Goal: Obtain resource: Download file/media

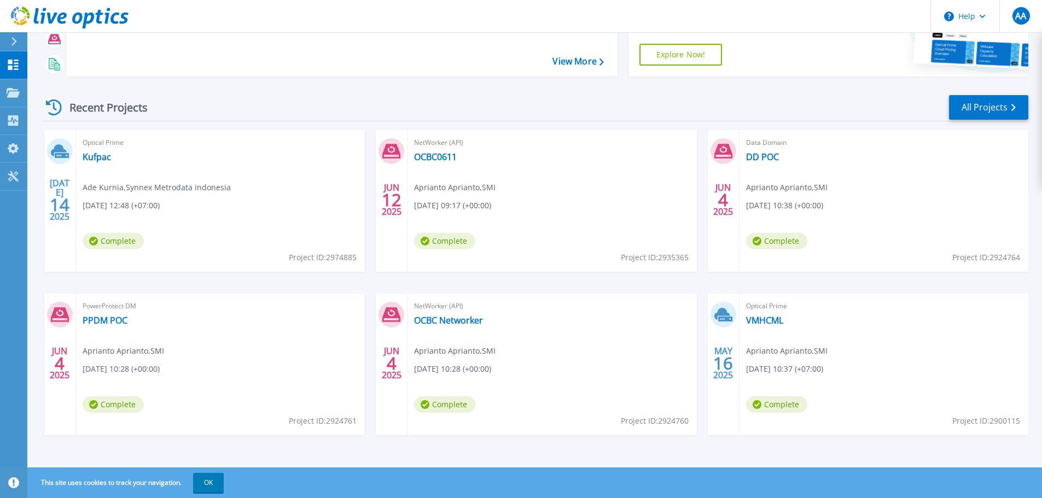
scroll to position [108, 0]
click at [770, 317] on link "VMHCML" at bounding box center [764, 319] width 37 height 11
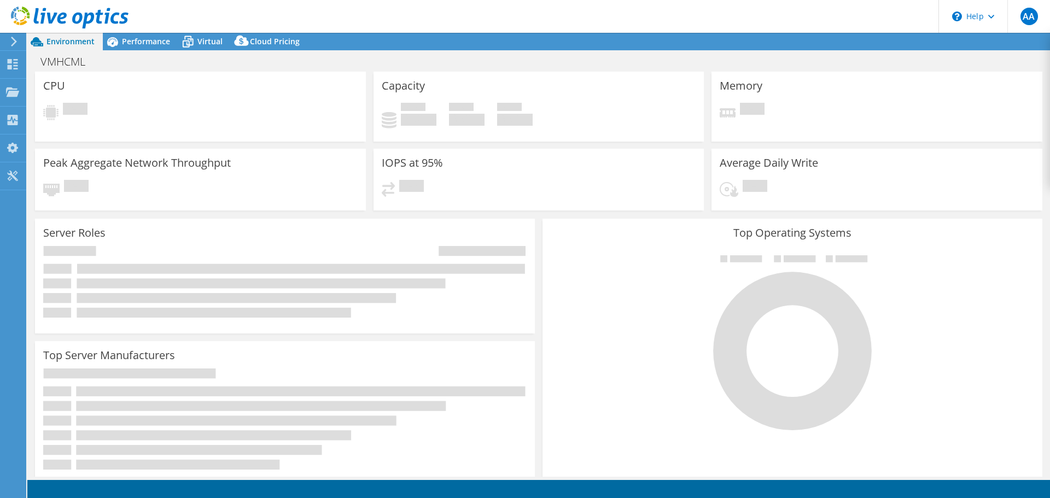
select select "USD"
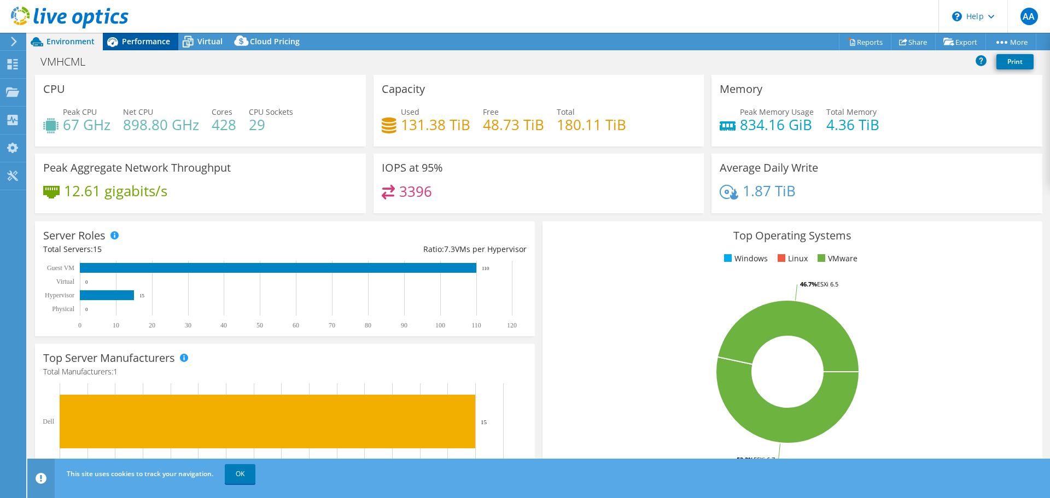
click at [143, 35] on div "Performance" at bounding box center [140, 41] width 75 height 17
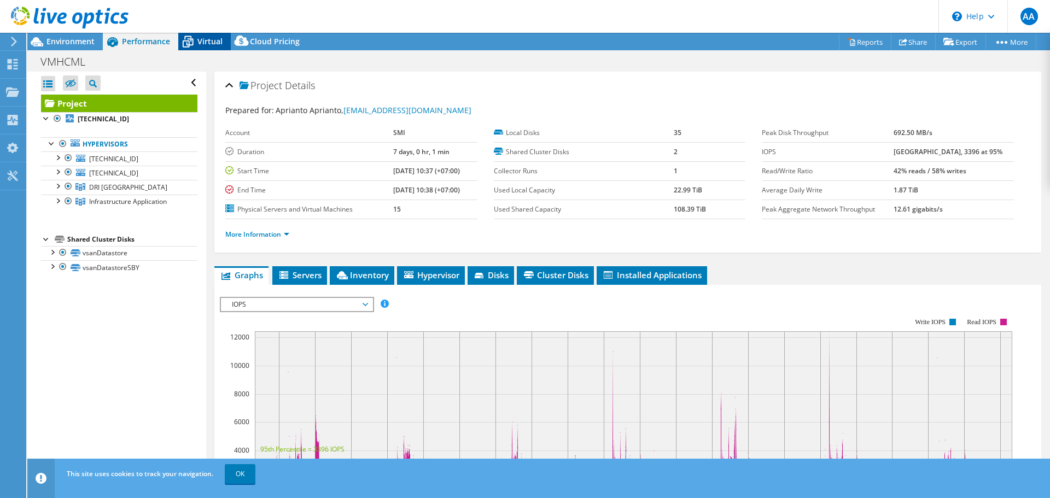
click at [199, 43] on span "Virtual" at bounding box center [209, 41] width 25 height 10
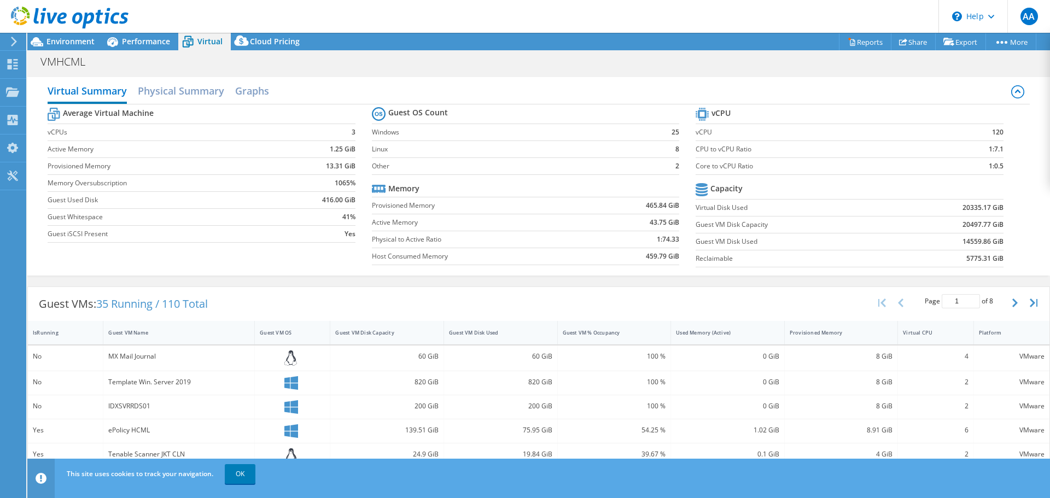
click at [13, 42] on icon at bounding box center [14, 42] width 8 height 10
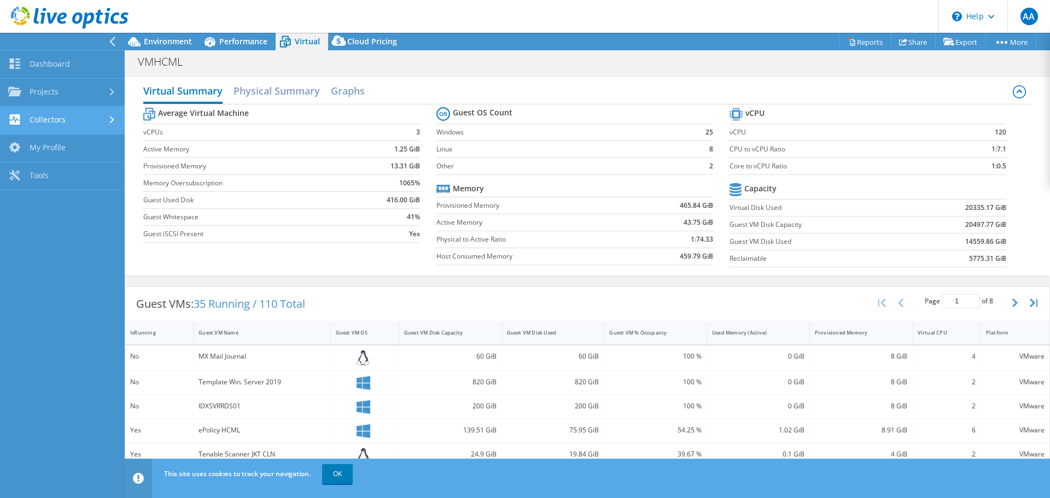
click at [56, 120] on link "Collectors" at bounding box center [62, 121] width 125 height 28
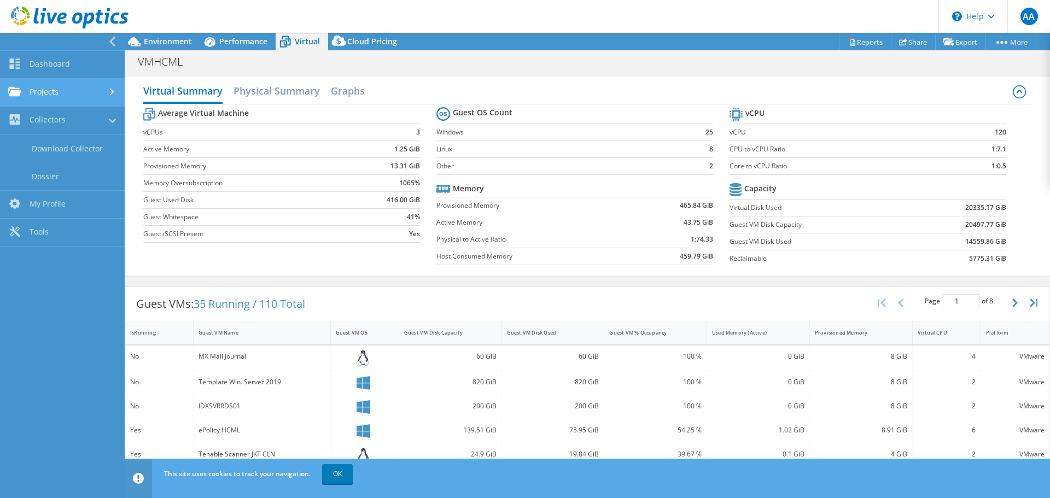
click at [81, 100] on link "Projects" at bounding box center [62, 93] width 125 height 28
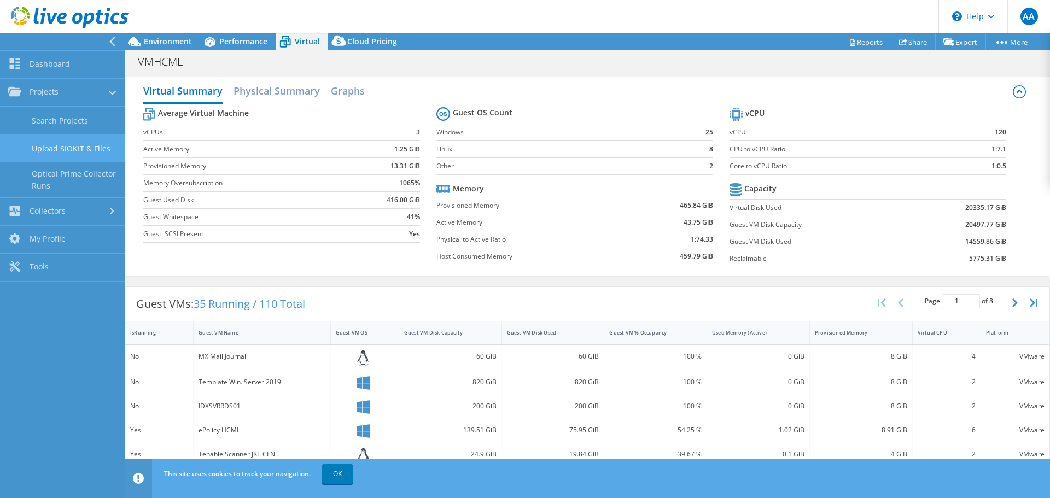
click at [91, 147] on link "Upload SIOKIT & Files" at bounding box center [62, 149] width 125 height 28
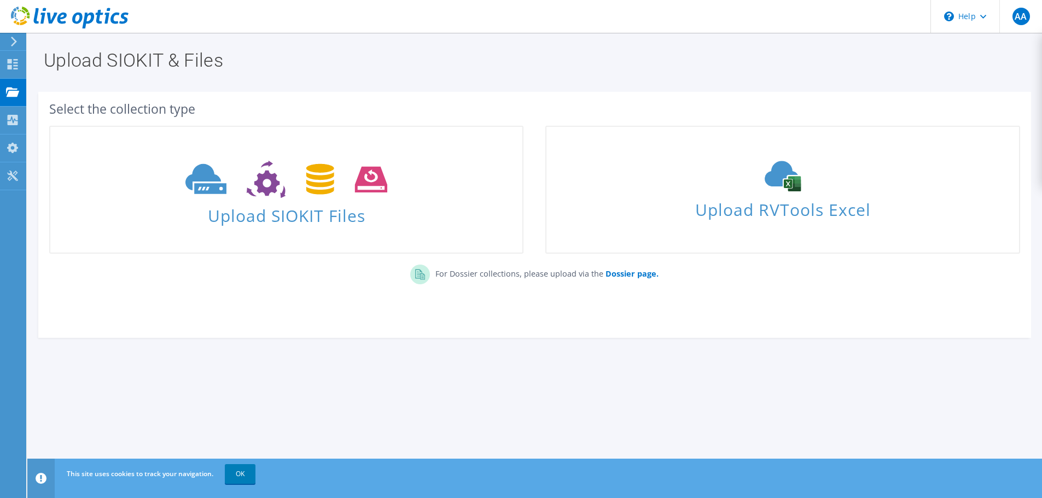
click at [13, 39] on use at bounding box center [14, 42] width 6 height 10
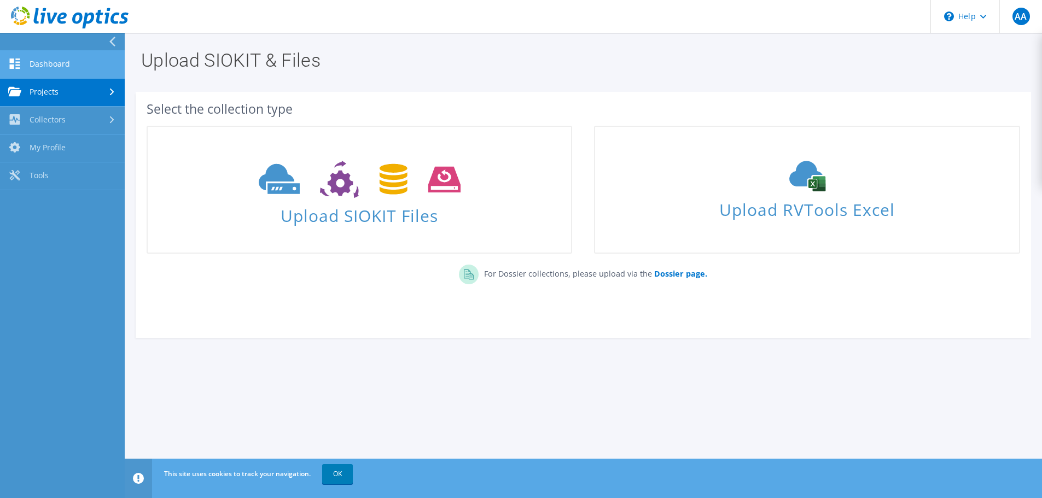
click at [73, 59] on link "Dashboard" at bounding box center [62, 65] width 125 height 28
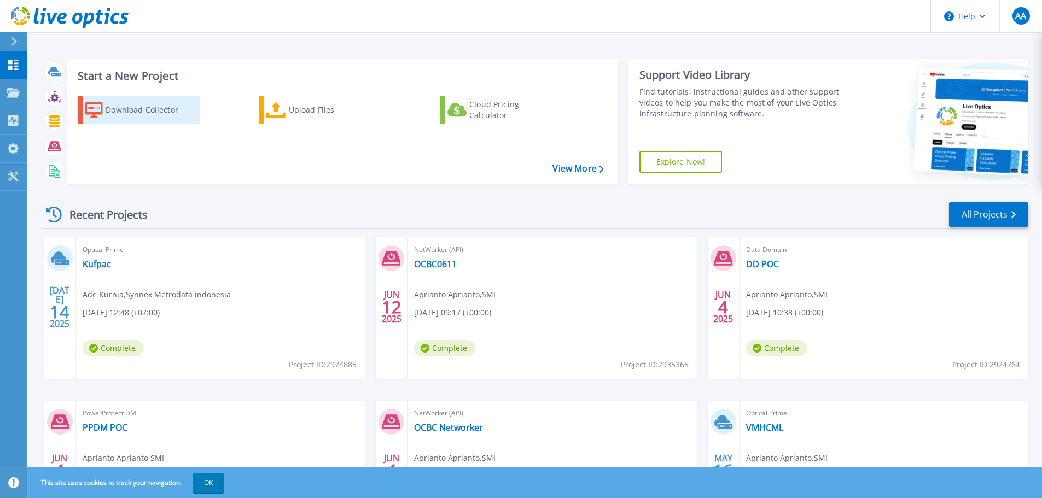
click at [160, 110] on div "Download Collector" at bounding box center [149, 110] width 87 height 22
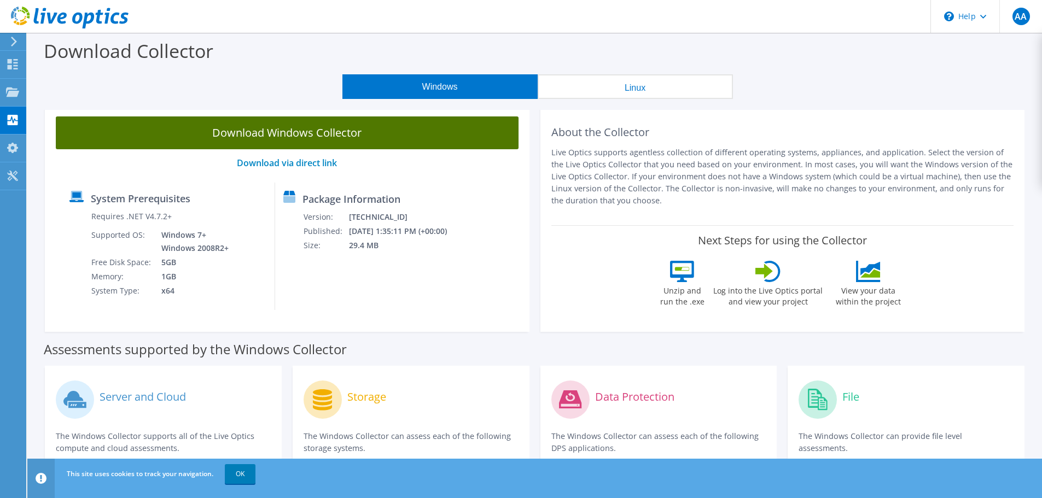
click at [332, 128] on link "Download Windows Collector" at bounding box center [287, 132] width 463 height 33
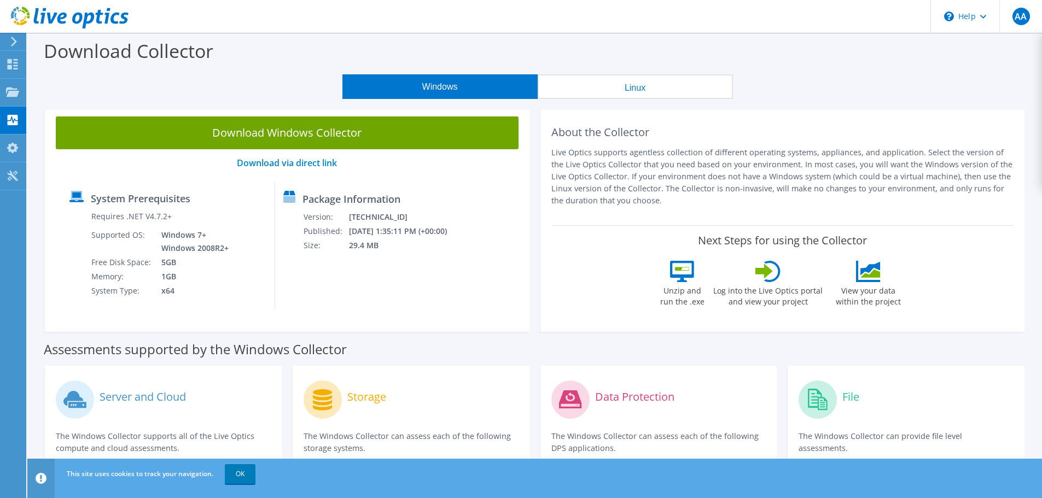
click at [791, 25] on header "AA End User Aprianto Aprianto apriantoaprianto@metrodata.co.id SMI My Profile L…" at bounding box center [521, 16] width 1042 height 33
click at [16, 45] on icon at bounding box center [14, 42] width 8 height 10
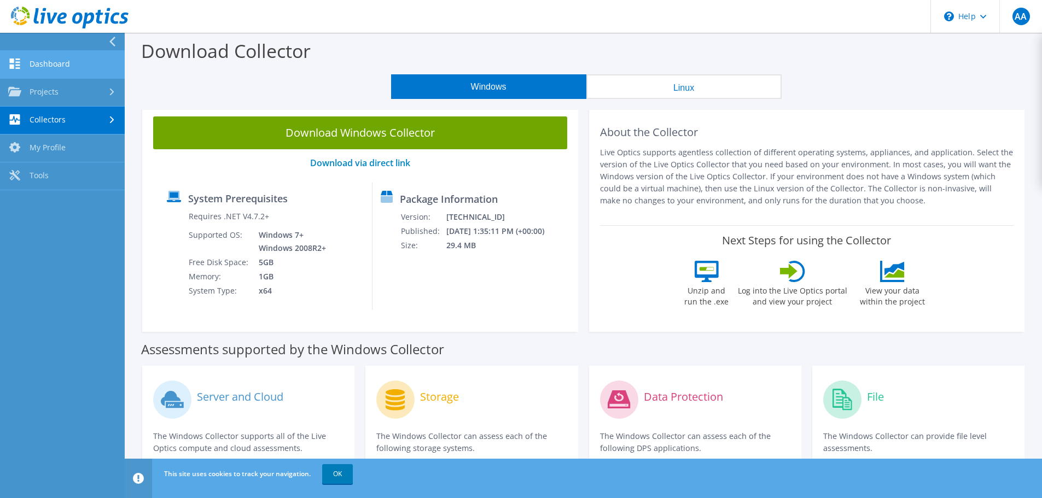
click at [43, 62] on link "Dashboard" at bounding box center [62, 65] width 125 height 28
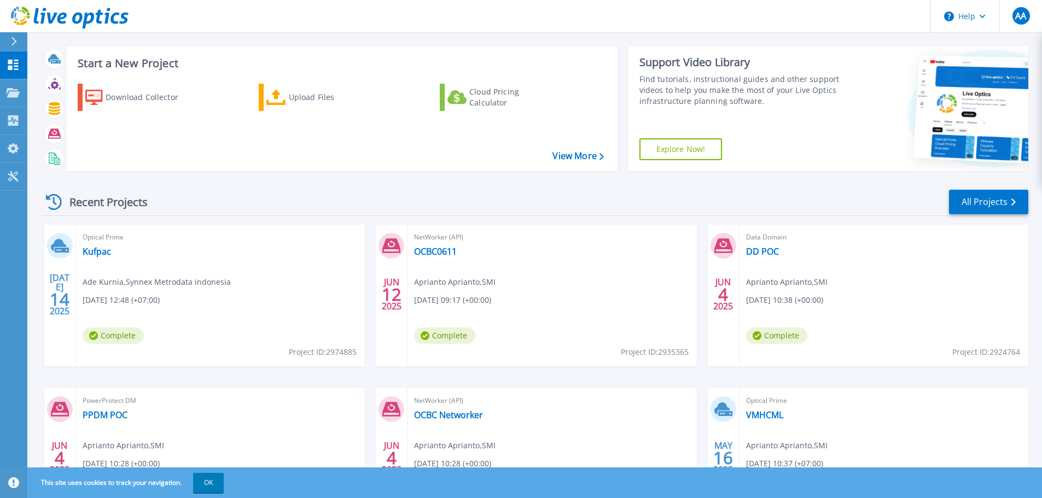
scroll to position [11, 0]
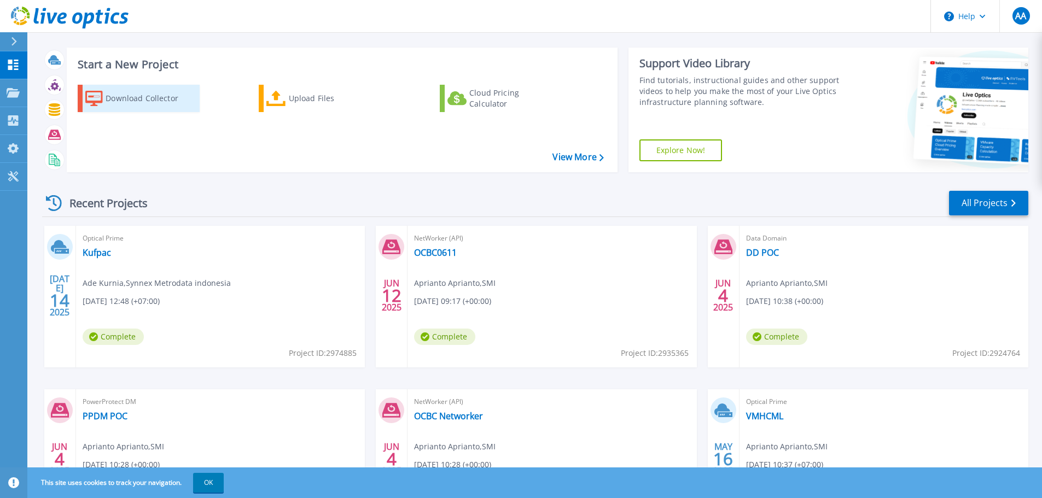
click at [142, 110] on link "Download Collector" at bounding box center [139, 98] width 122 height 27
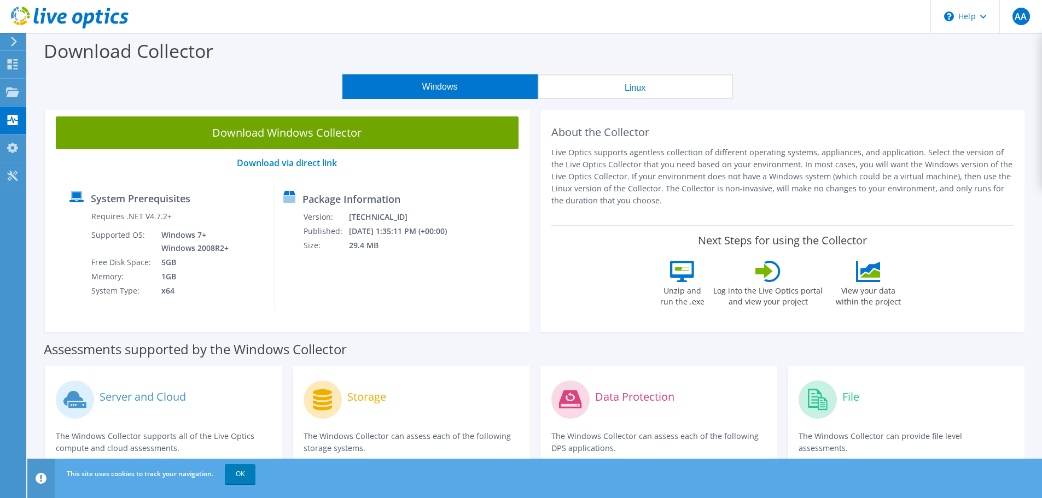
click at [13, 39] on use at bounding box center [14, 42] width 6 height 10
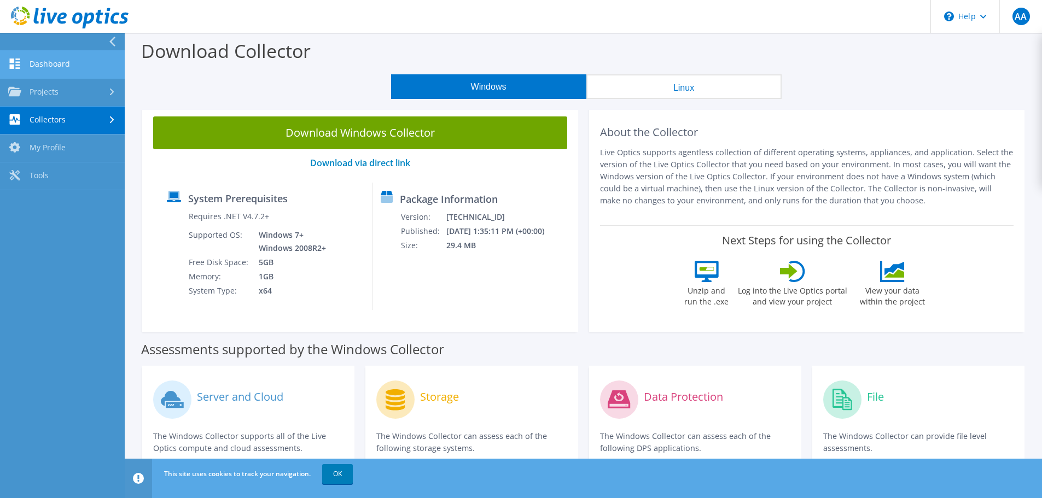
click at [37, 61] on link "Dashboard" at bounding box center [62, 65] width 125 height 28
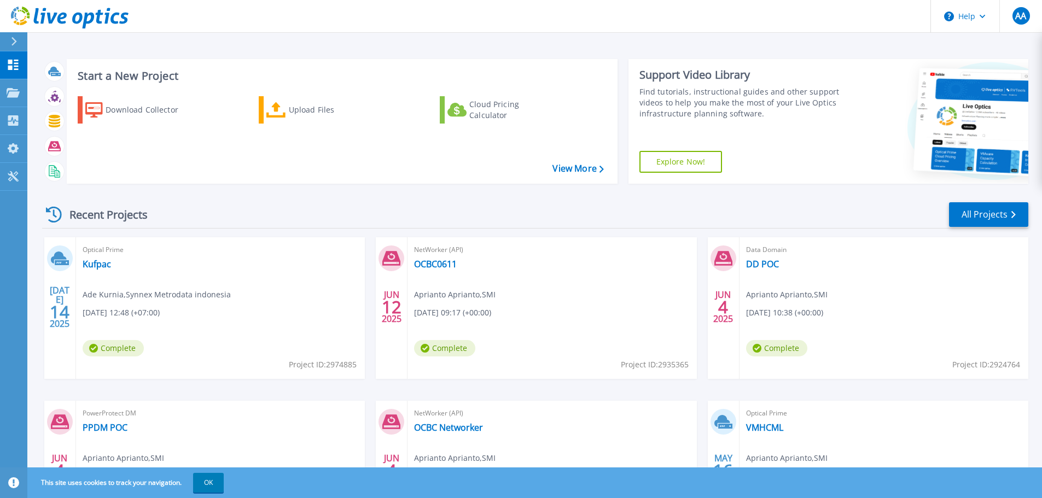
scroll to position [108, 0]
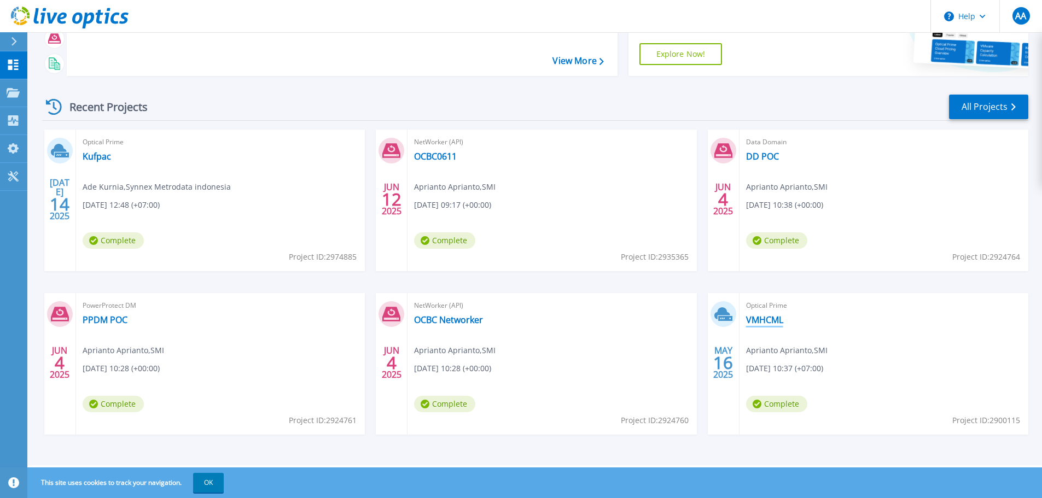
click at [771, 317] on link "VMHCML" at bounding box center [764, 319] width 37 height 11
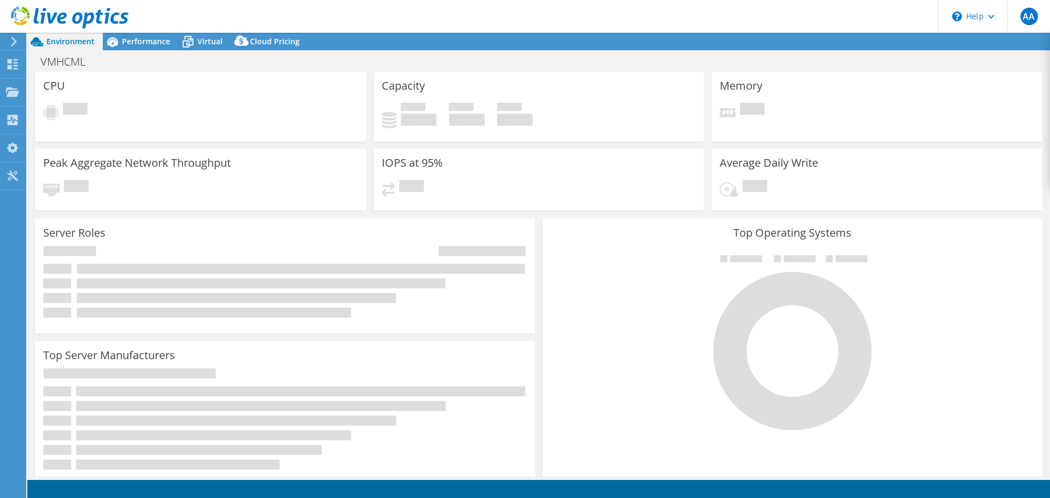
select select "USD"
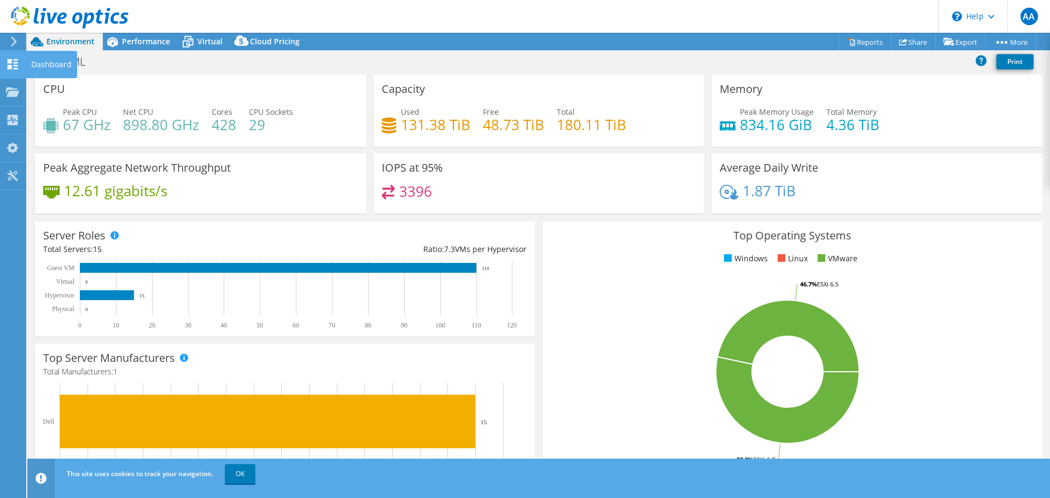
click at [13, 63] on icon at bounding box center [12, 64] width 13 height 10
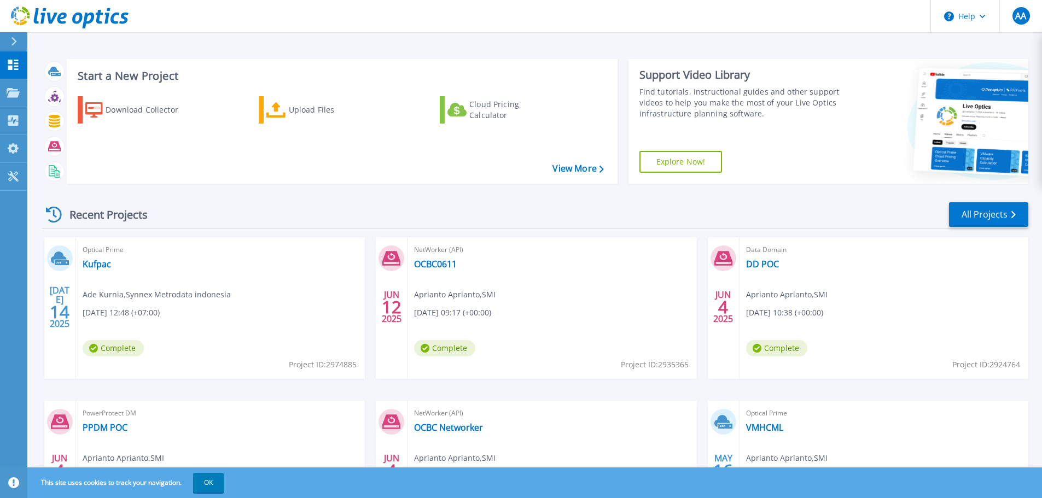
scroll to position [108, 0]
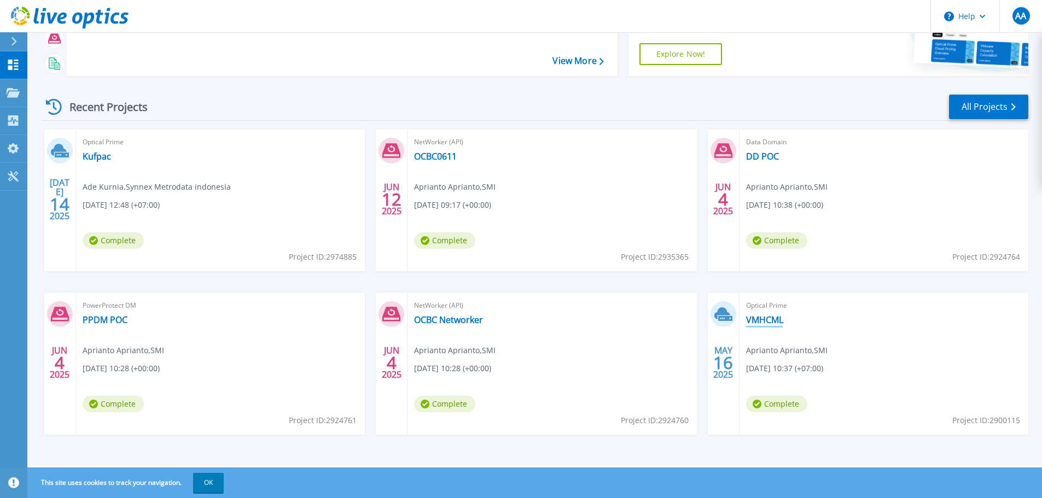
click at [762, 320] on link "VMHCML" at bounding box center [764, 319] width 37 height 11
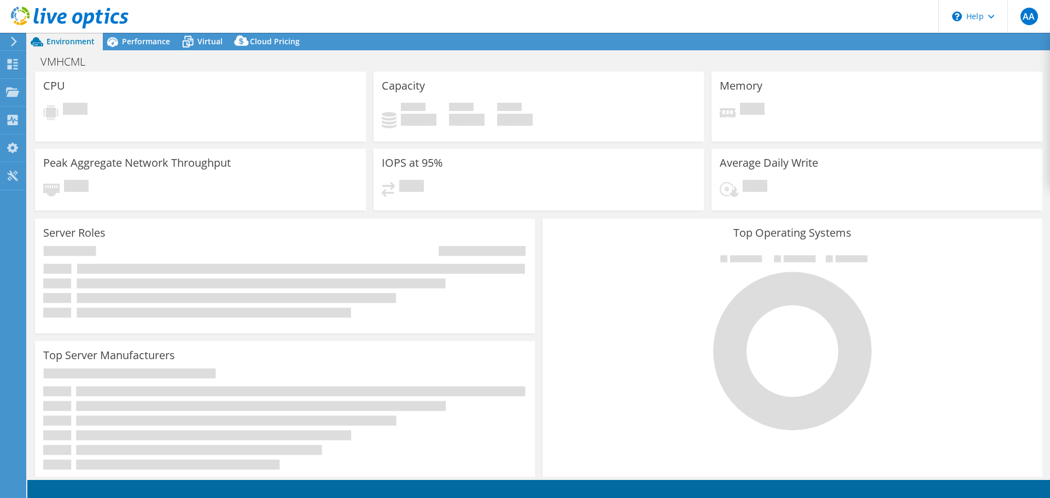
select select "USD"
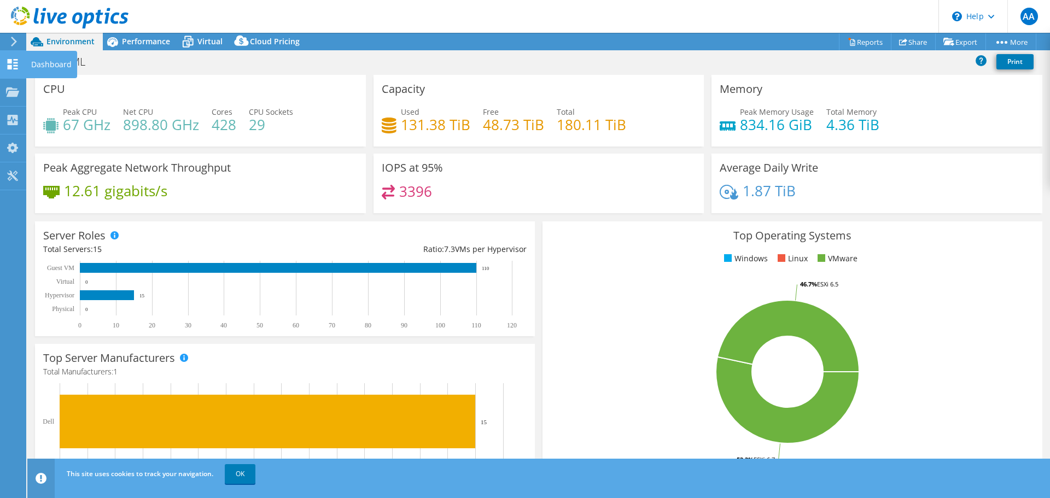
click at [16, 68] on use at bounding box center [13, 64] width 10 height 10
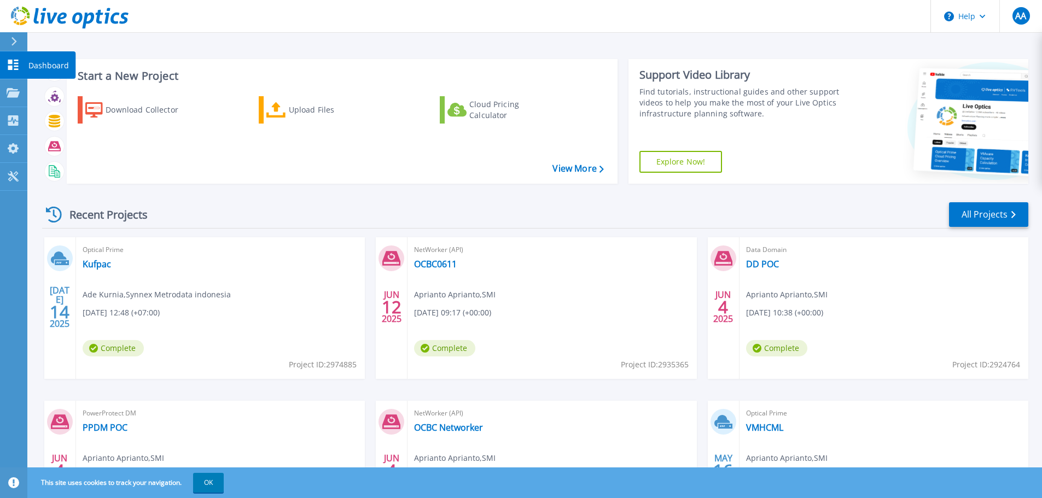
click at [52, 64] on p "Dashboard" at bounding box center [48, 65] width 40 height 28
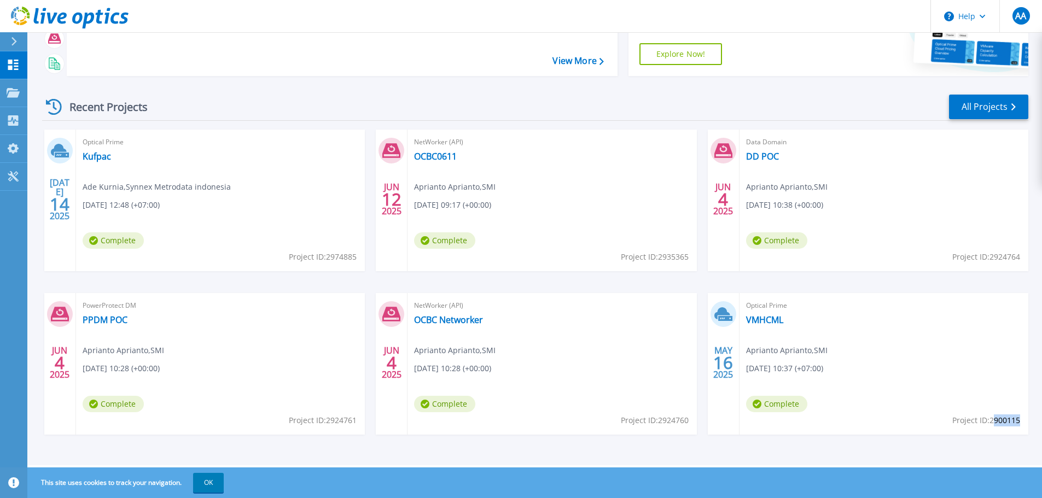
drag, startPoint x: 992, startPoint y: 419, endPoint x: 1019, endPoint y: 419, distance: 26.8
click at [357, 263] on span "Project ID: 2900115" at bounding box center [323, 257] width 68 height 12
drag, startPoint x: 1019, startPoint y: 419, endPoint x: 990, endPoint y: 415, distance: 29.3
click at [357, 263] on span "Project ID: 2900115" at bounding box center [323, 257] width 68 height 12
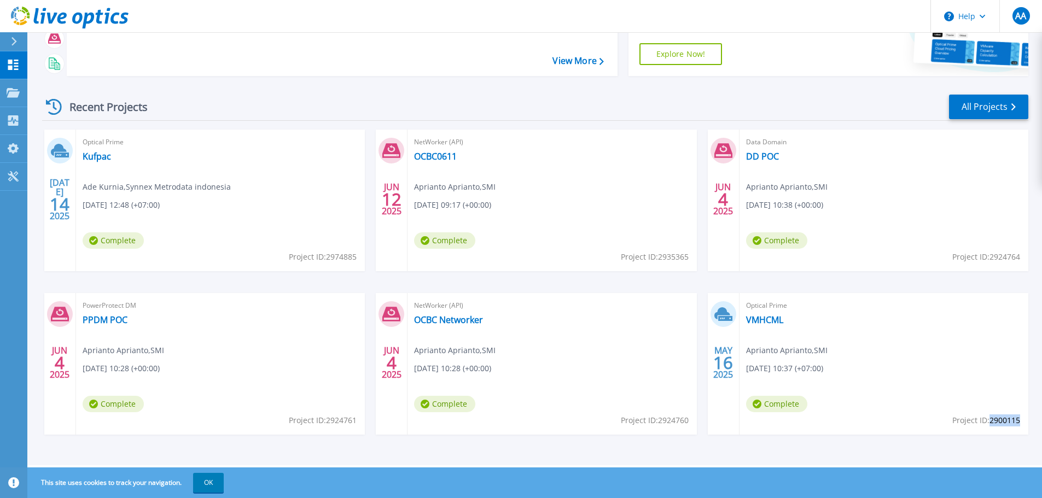
copy span "2900115"
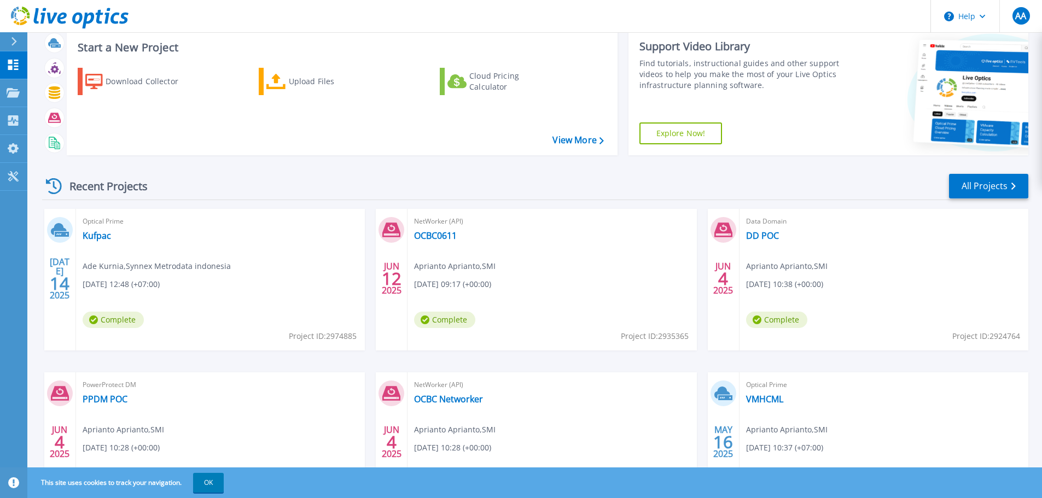
scroll to position [55, 0]
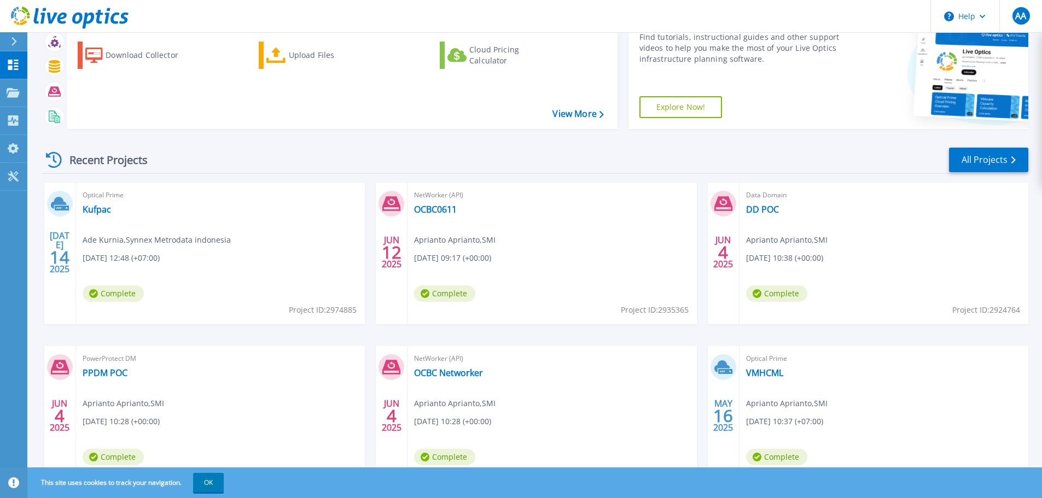
click at [513, 170] on div "Recent Projects All Projects" at bounding box center [535, 160] width 986 height 27
